Goal: Information Seeking & Learning: Learn about a topic

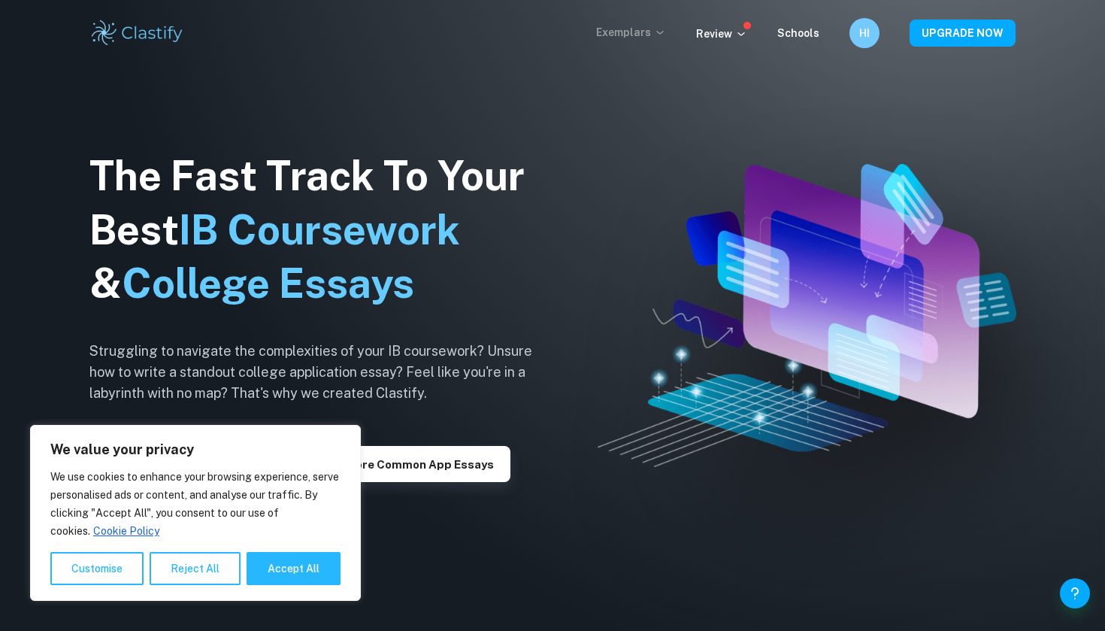
click at [657, 32] on p "Exemplars" at bounding box center [631, 32] width 70 height 17
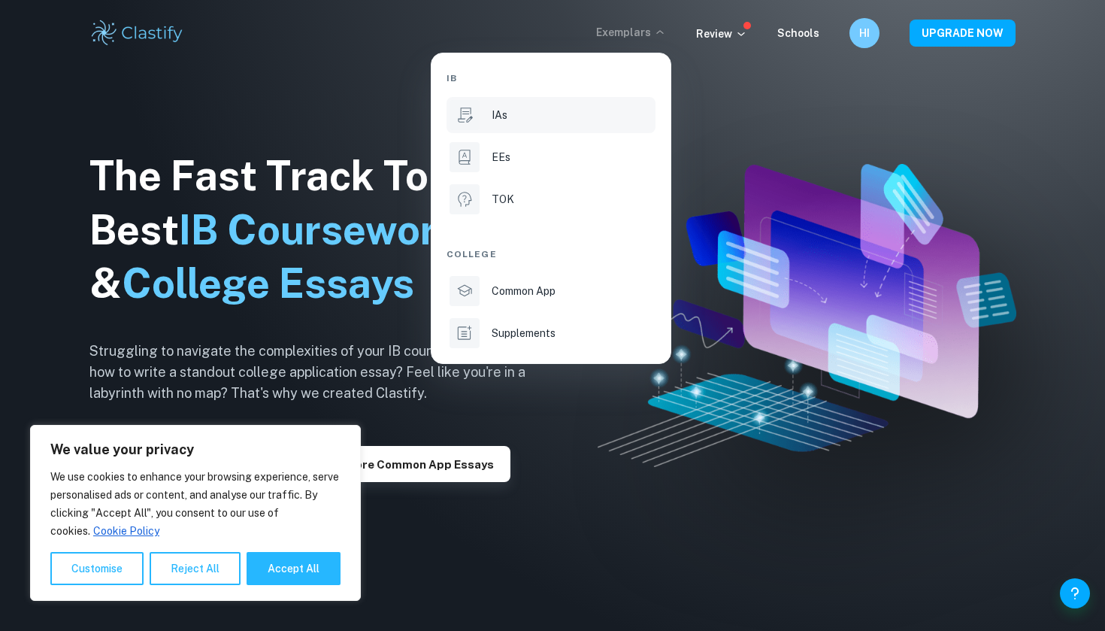
click at [480, 123] on li "IAs" at bounding box center [550, 115] width 209 height 36
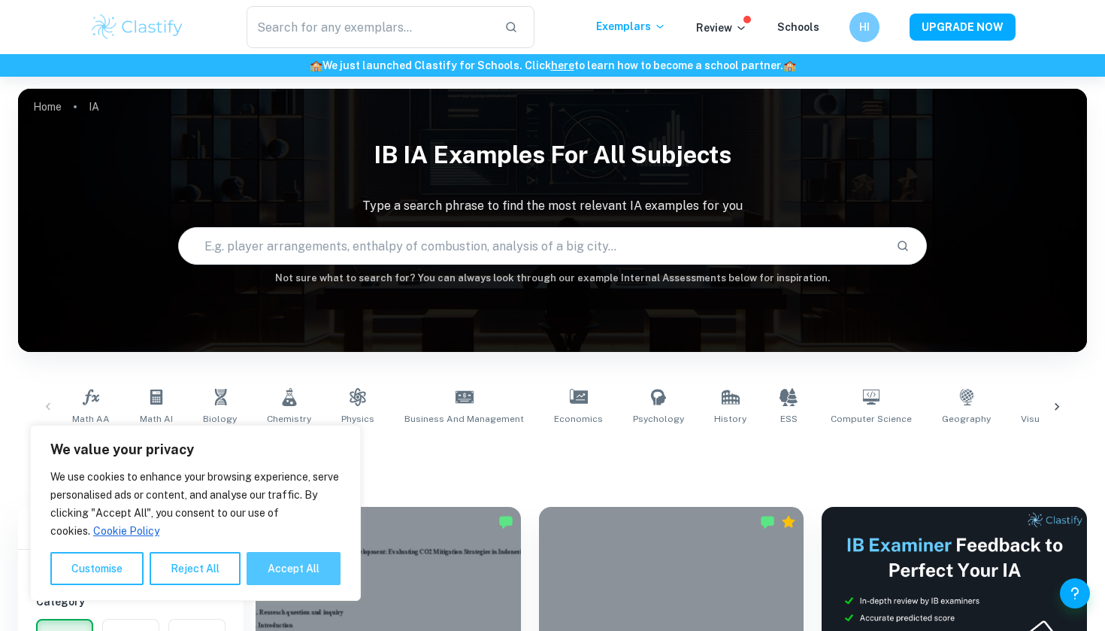
click at [293, 577] on button "Accept All" at bounding box center [294, 568] width 94 height 33
checkbox input "true"
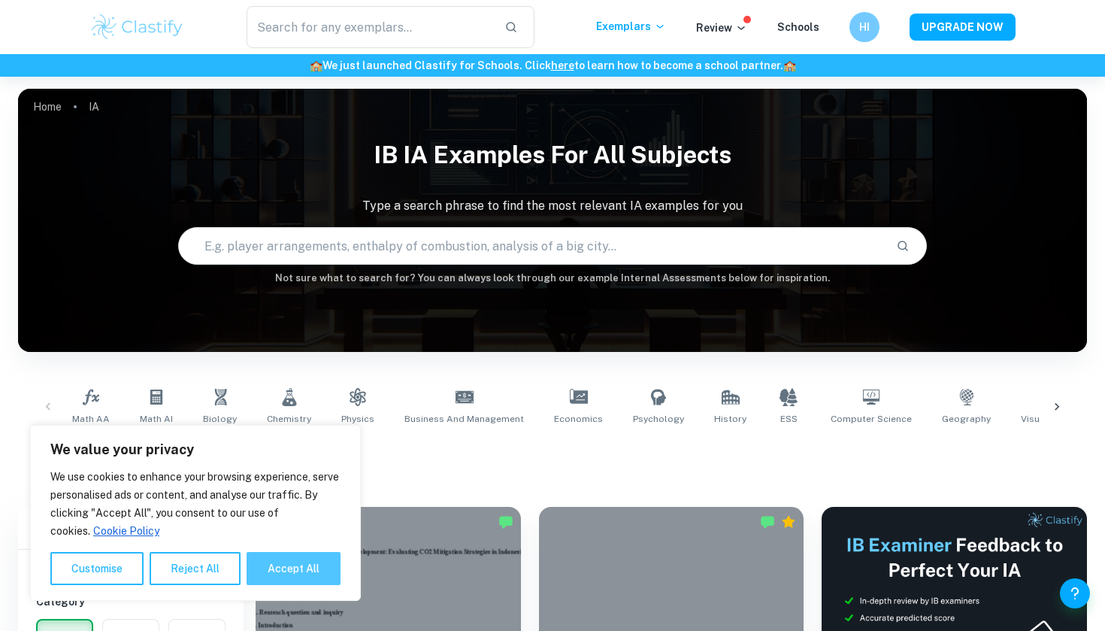
checkbox input "true"
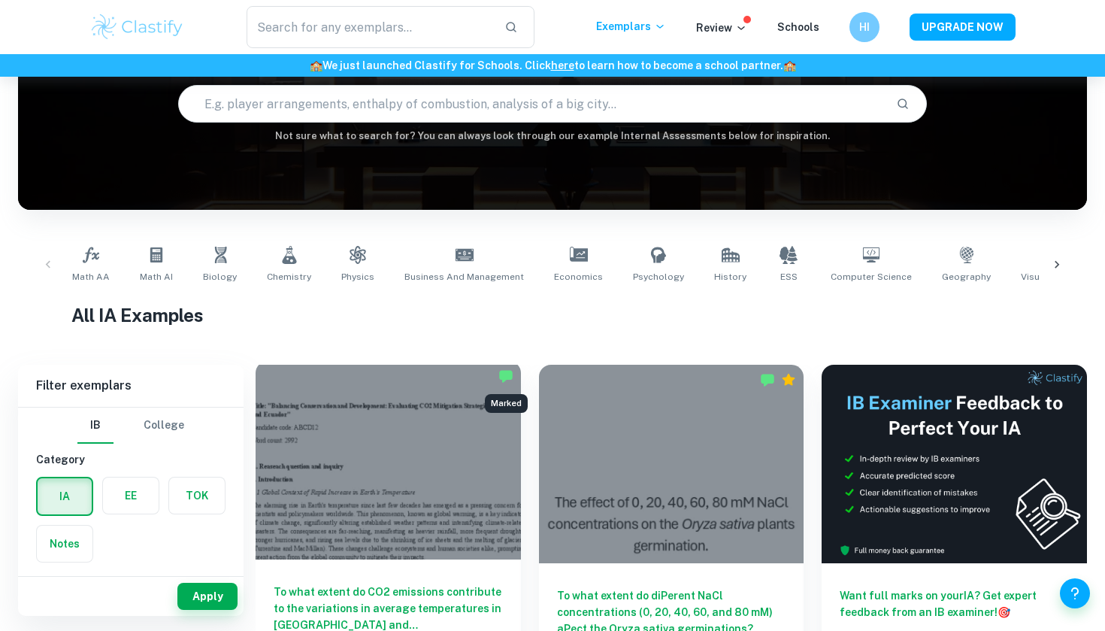
scroll to position [155, 0]
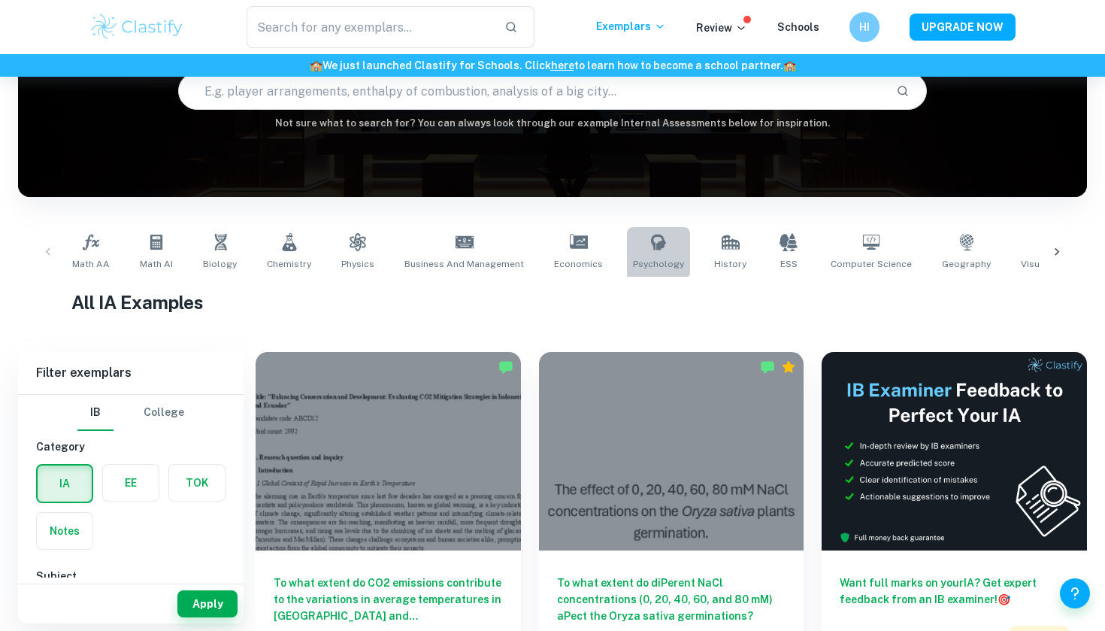
click at [649, 250] on icon at bounding box center [658, 242] width 18 height 18
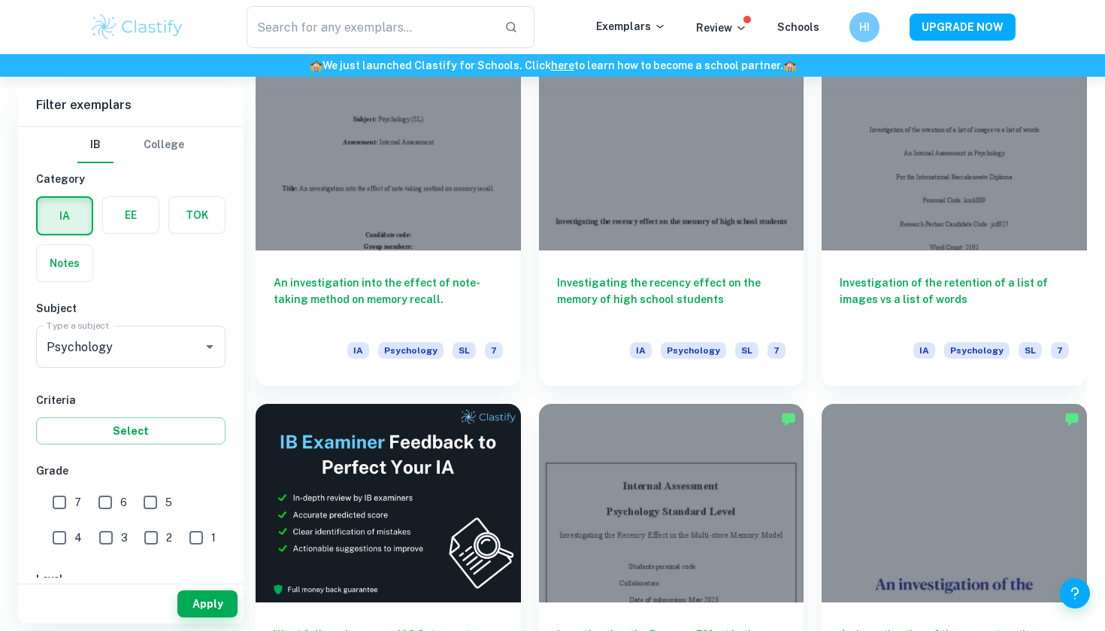
scroll to position [2356, 0]
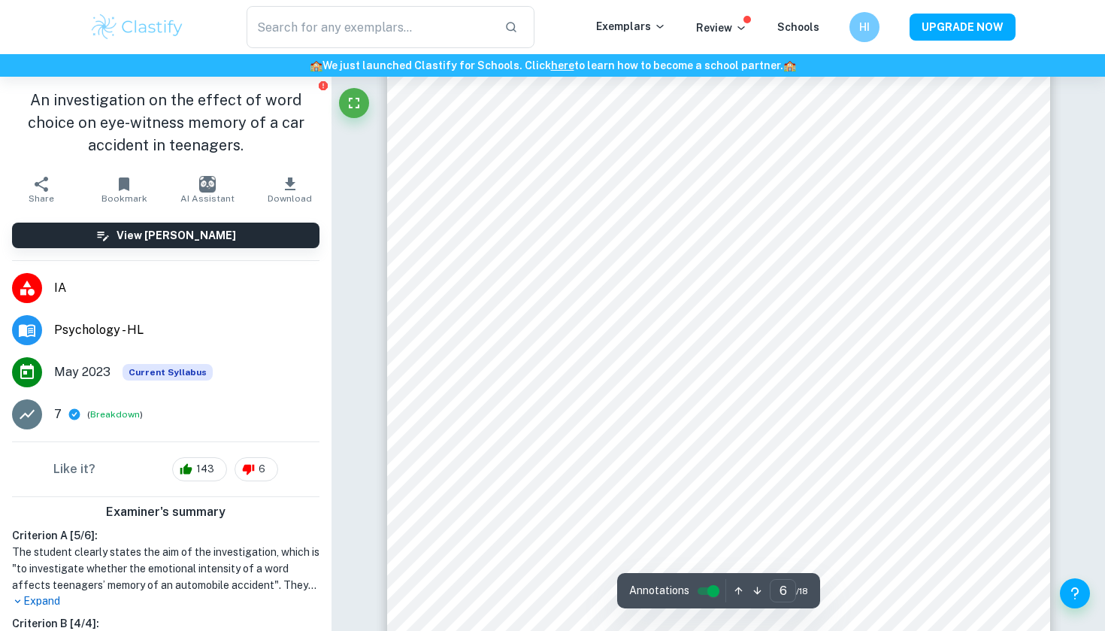
scroll to position [5141, 0]
type input "7"
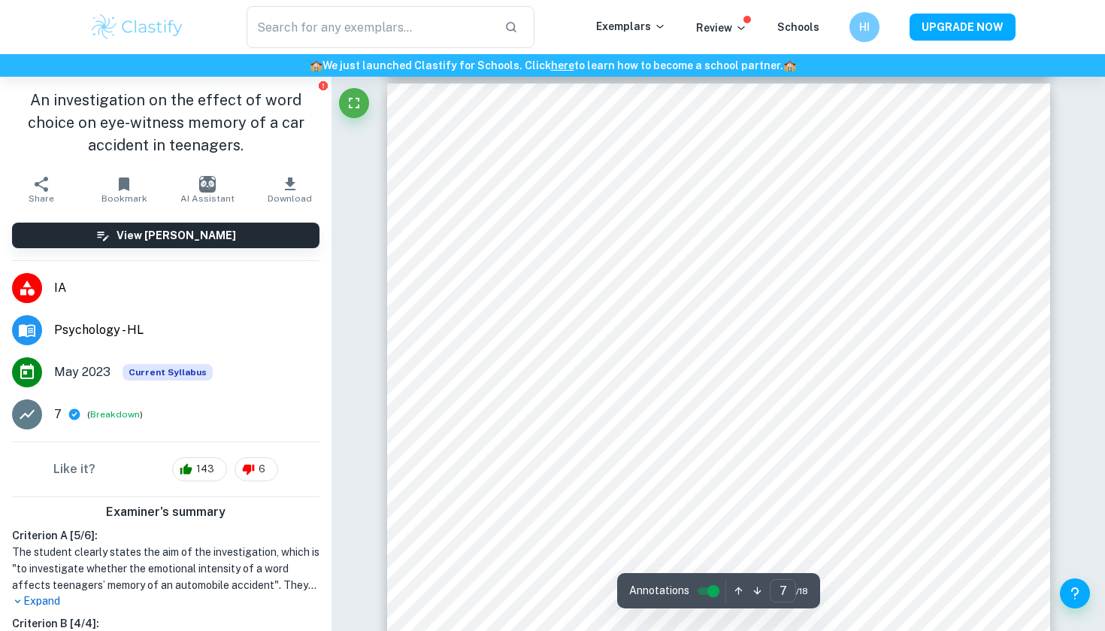
scroll to position [5897, 0]
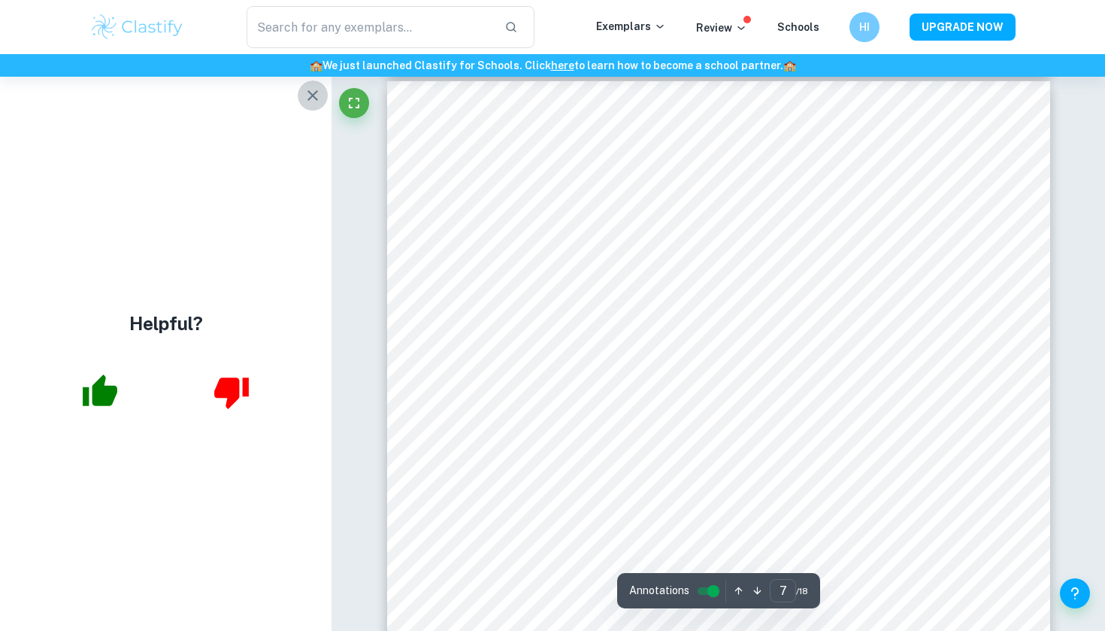
click at [313, 92] on icon "button" at bounding box center [313, 95] width 18 height 18
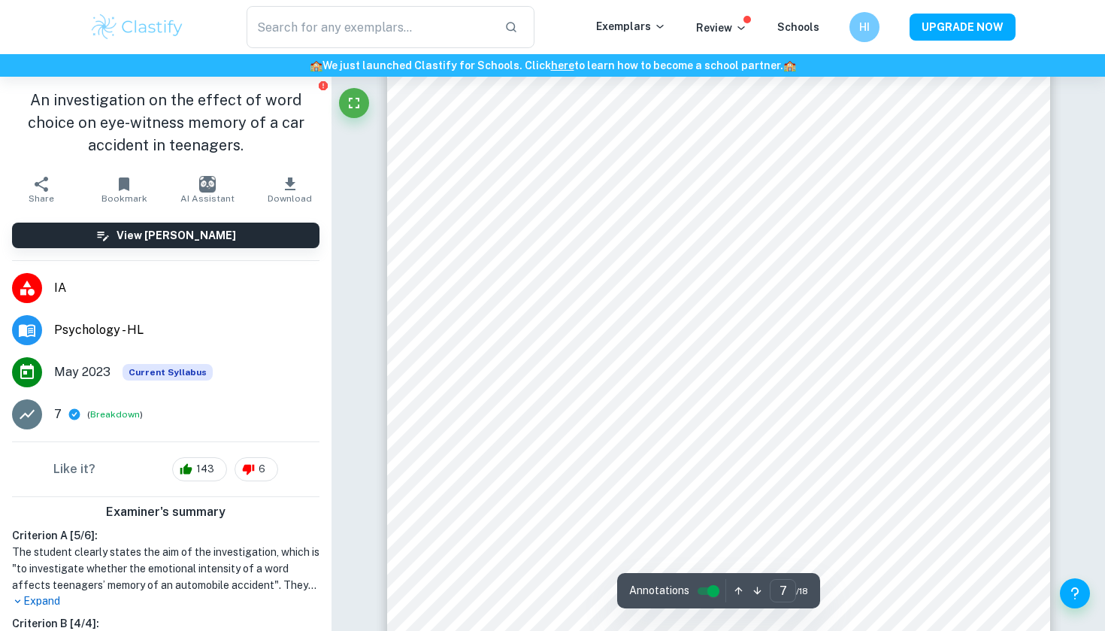
scroll to position [5972, 0]
click at [715, 431] on div at bounding box center [743, 429] width 351 height 14
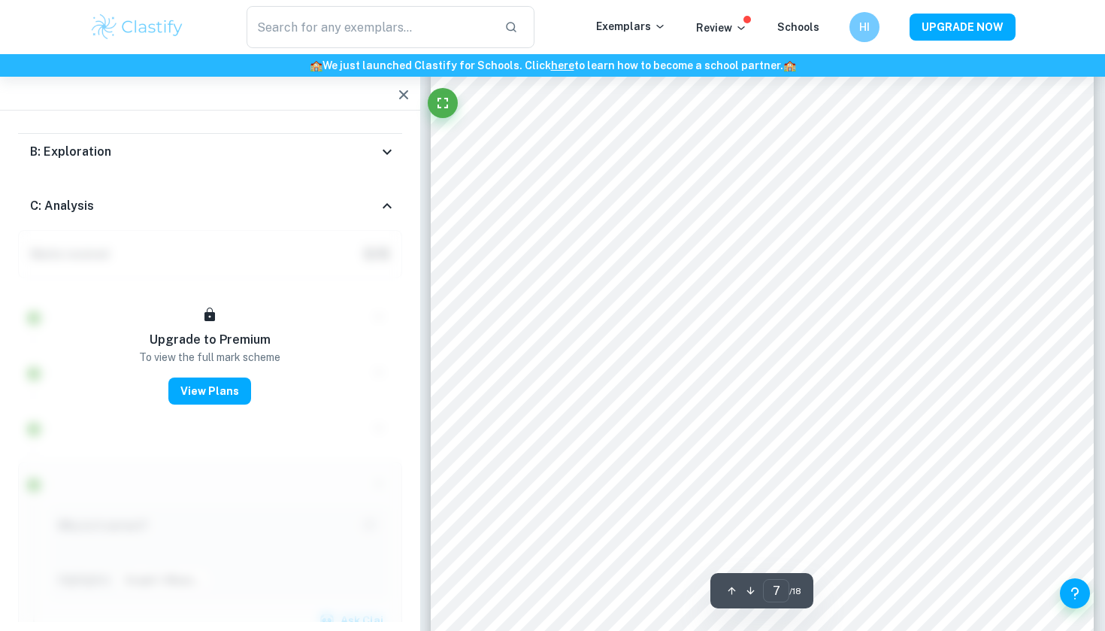
scroll to position [6053, 0]
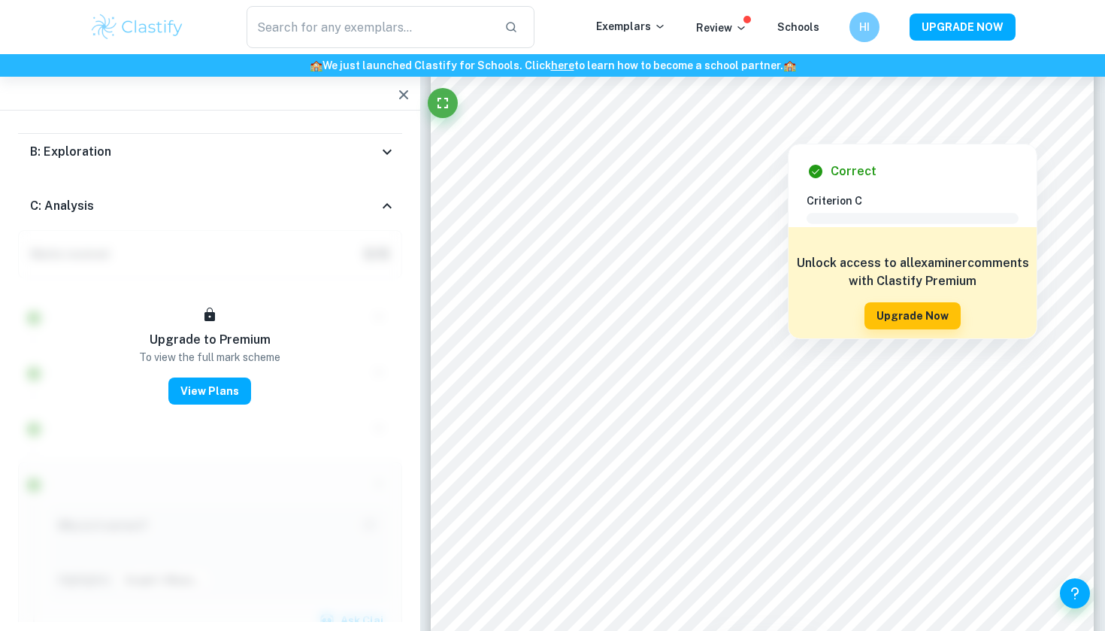
drag, startPoint x: 619, startPoint y: 129, endPoint x: 764, endPoint y: 129, distance: 145.8
click at [764, 129] on div at bounding box center [787, 133] width 351 height 14
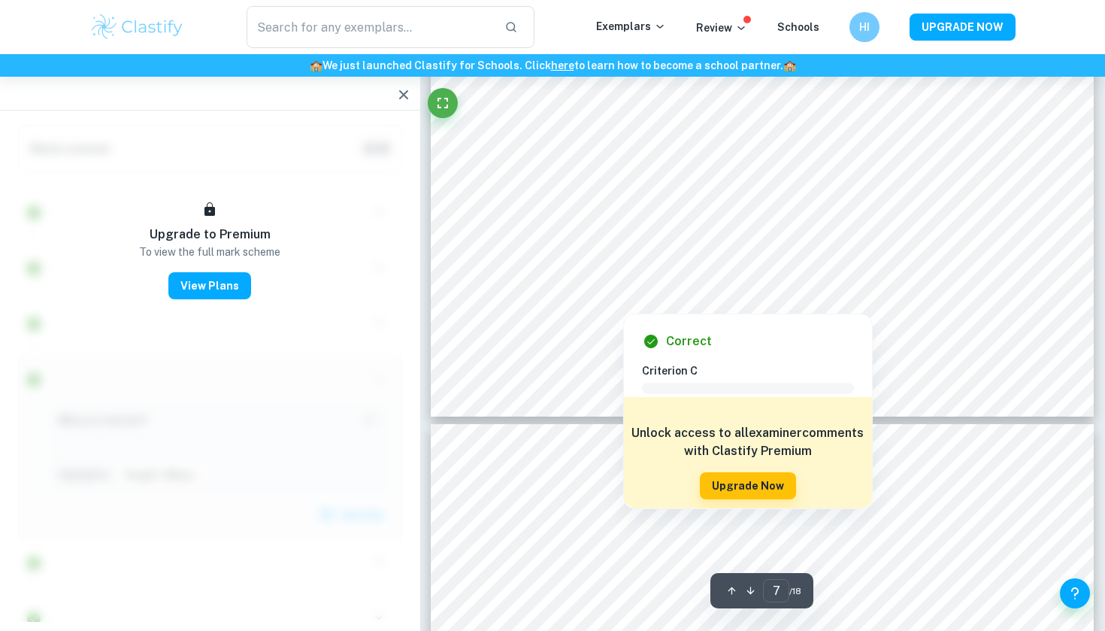
scroll to position [6351, 1]
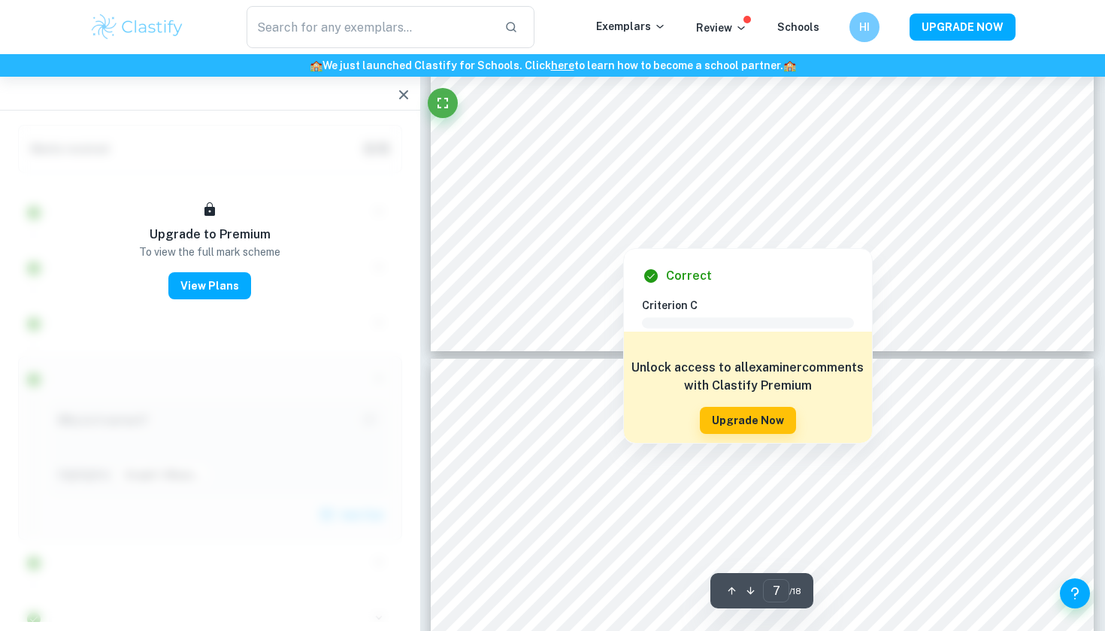
type input "8"
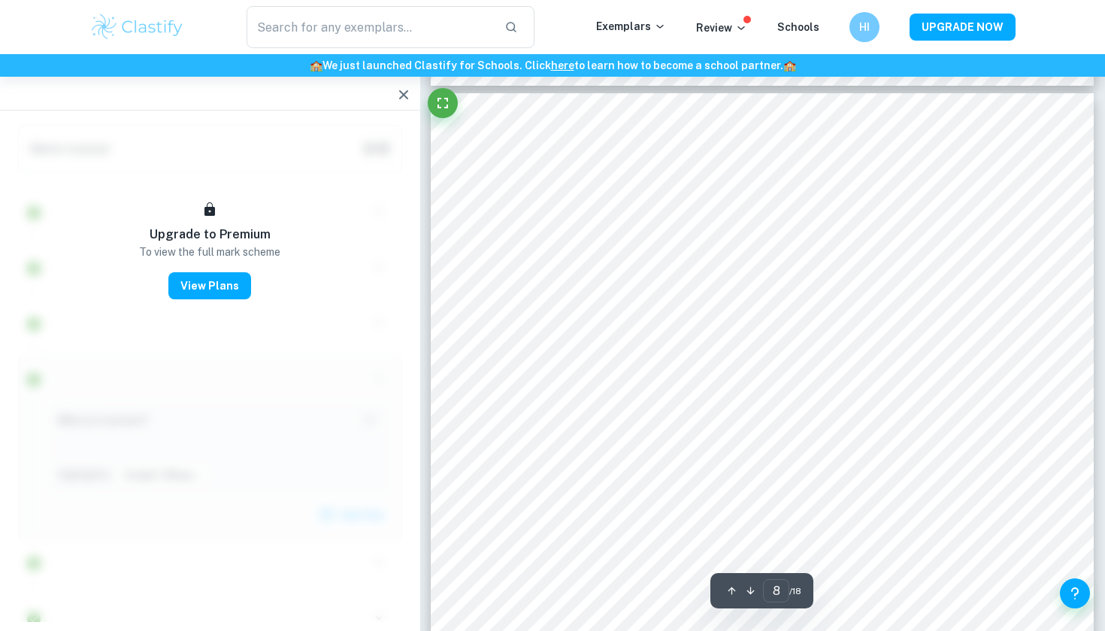
scroll to position [6735, 0]
